Goal: Task Accomplishment & Management: Use online tool/utility

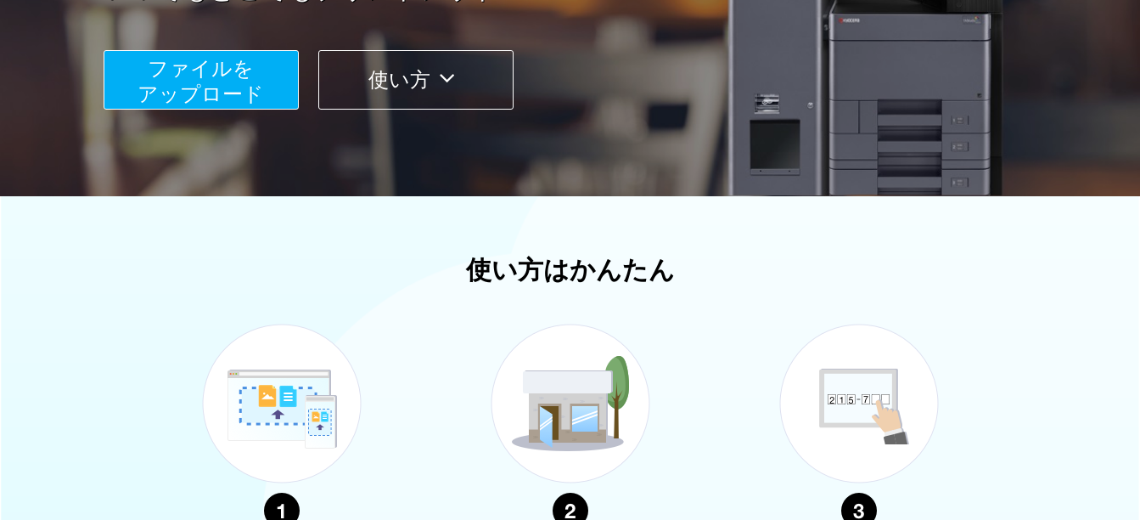
scroll to position [340, 0]
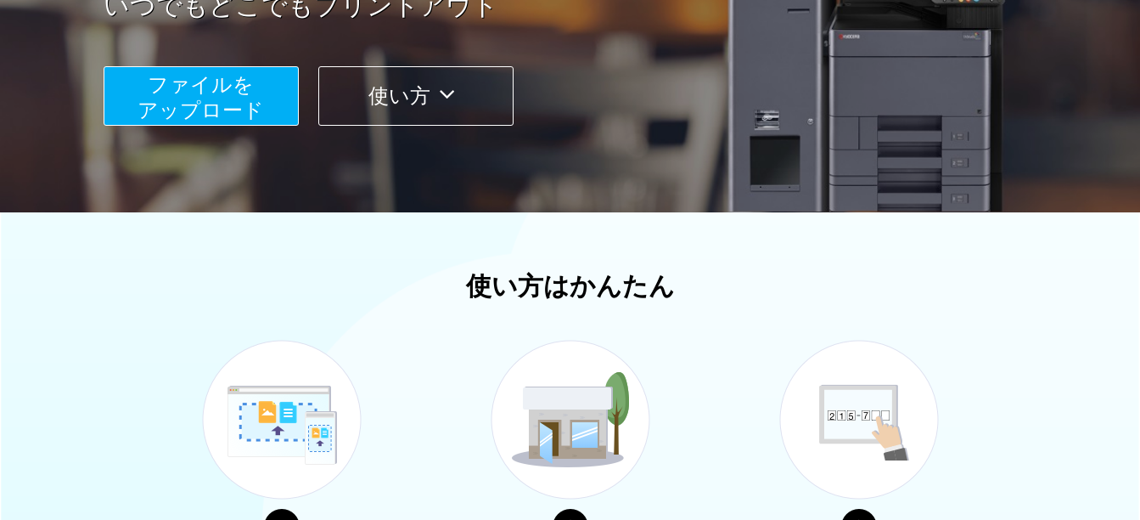
click at [188, 108] on span "ファイルを ​​アップロード" at bounding box center [201, 97] width 126 height 48
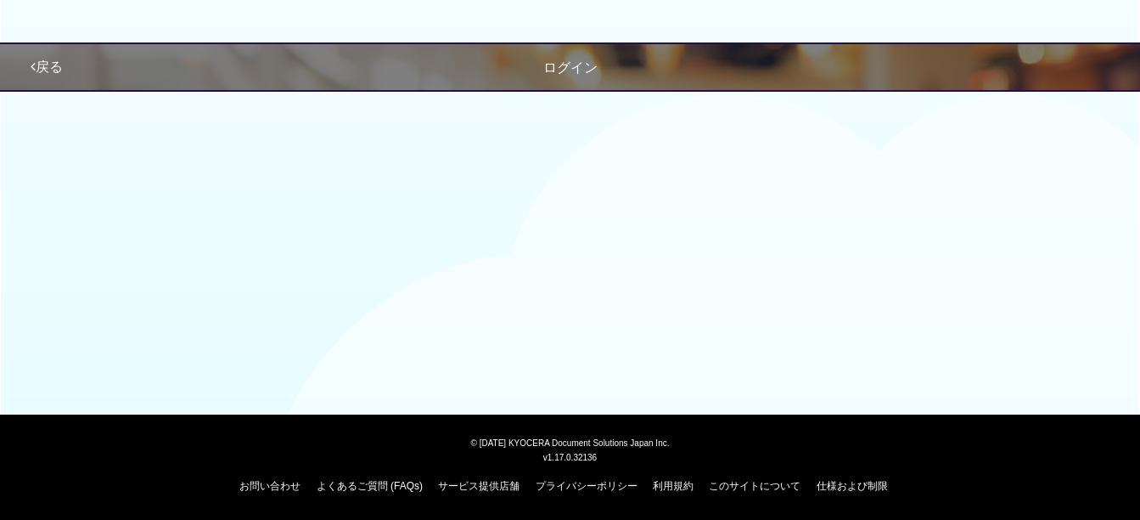
scroll to position [201, 0]
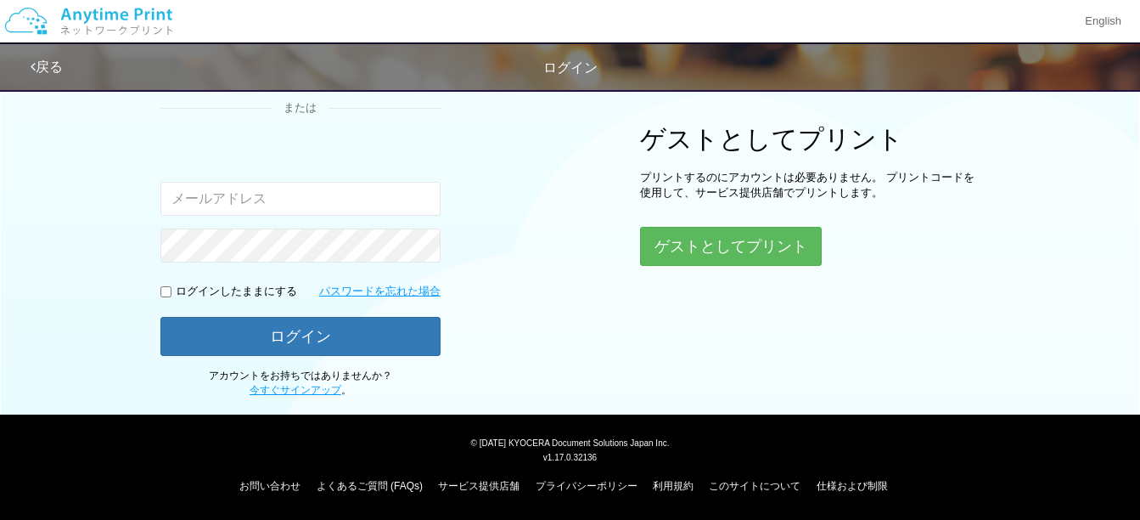
drag, startPoint x: 213, startPoint y: 195, endPoint x: 187, endPoint y: 189, distance: 27.0
click at [188, 189] on input "email" at bounding box center [300, 199] width 280 height 34
type input "[EMAIL_ADDRESS][DATE][DOMAIN_NAME]"
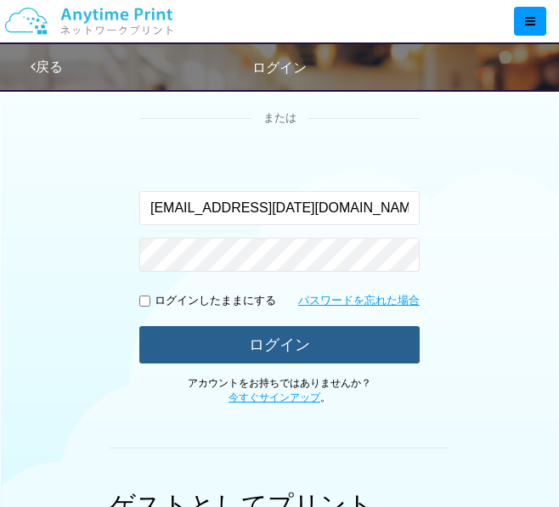
click at [309, 350] on button "ログイン" at bounding box center [279, 344] width 280 height 37
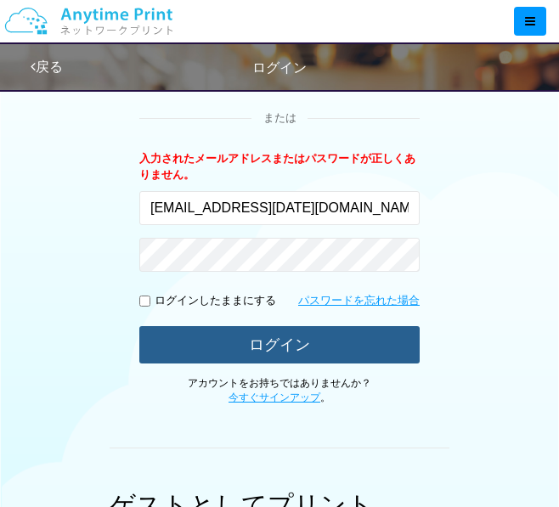
click at [233, 342] on button "ログイン" at bounding box center [279, 344] width 280 height 37
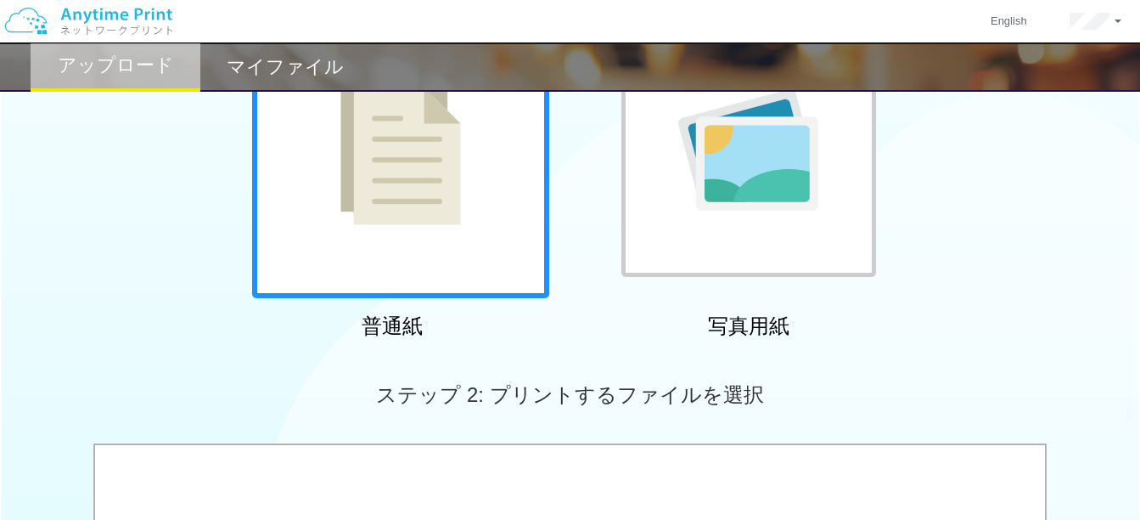
click at [444, 251] on div at bounding box center [400, 149] width 297 height 297
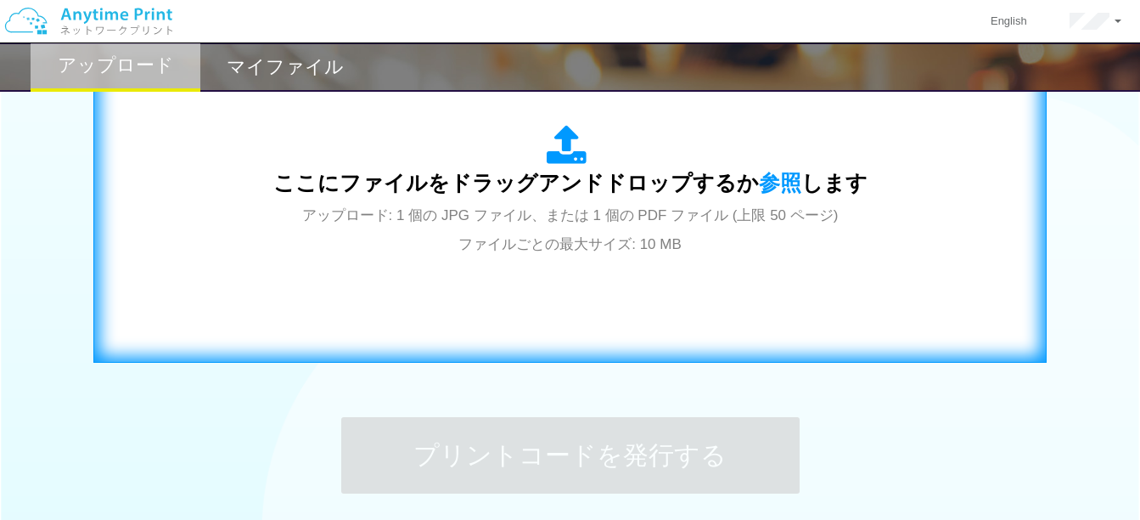
scroll to position [626, 0]
click at [784, 184] on span "参照" at bounding box center [780, 182] width 42 height 24
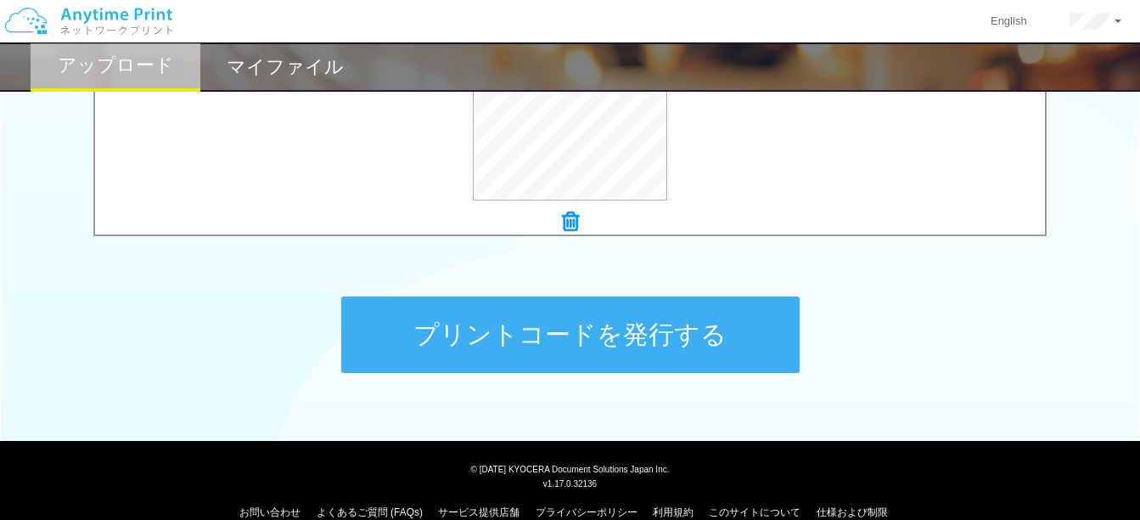
scroll to position [772, 0]
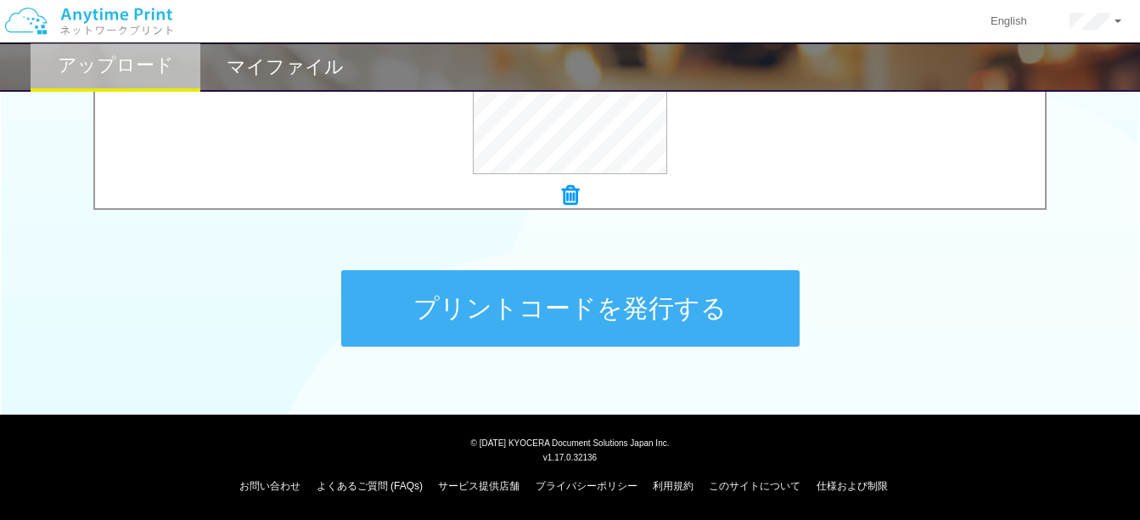
click at [577, 302] on button "プリントコードを発行する" at bounding box center [570, 308] width 458 height 76
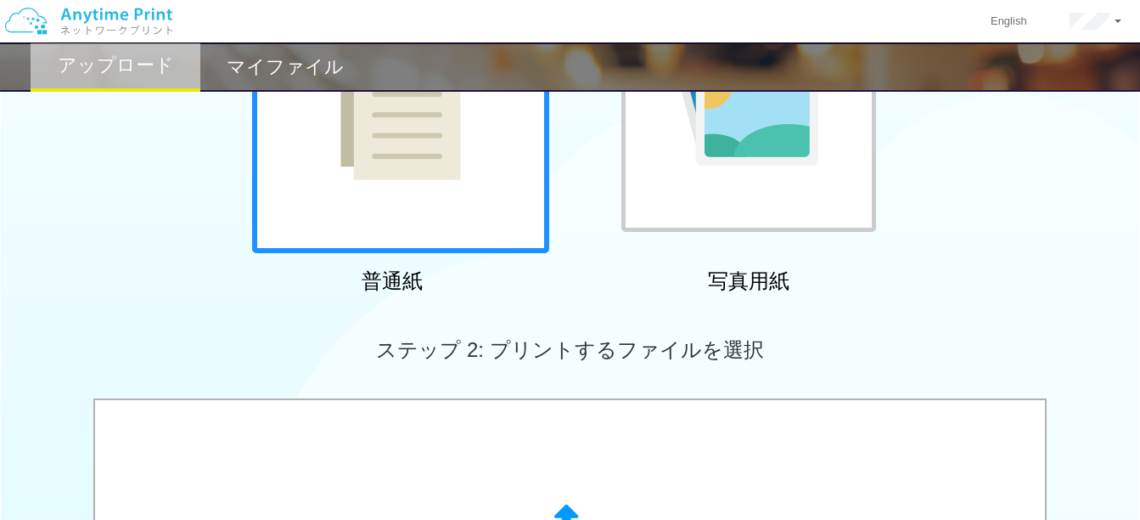
scroll to position [340, 0]
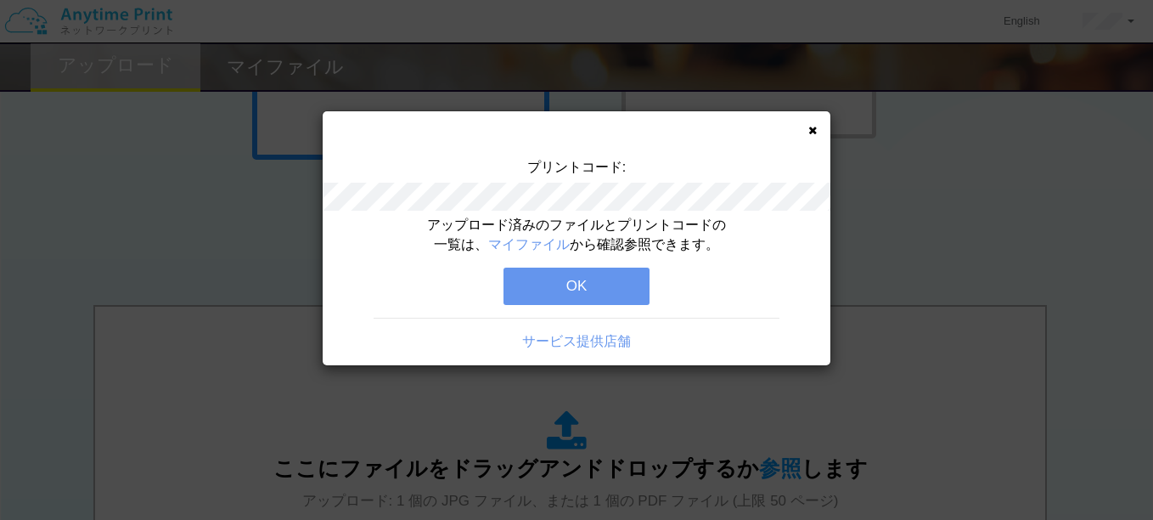
click at [814, 131] on icon at bounding box center [812, 130] width 8 height 11
